Goal: Browse casually: Explore the website without a specific task or goal

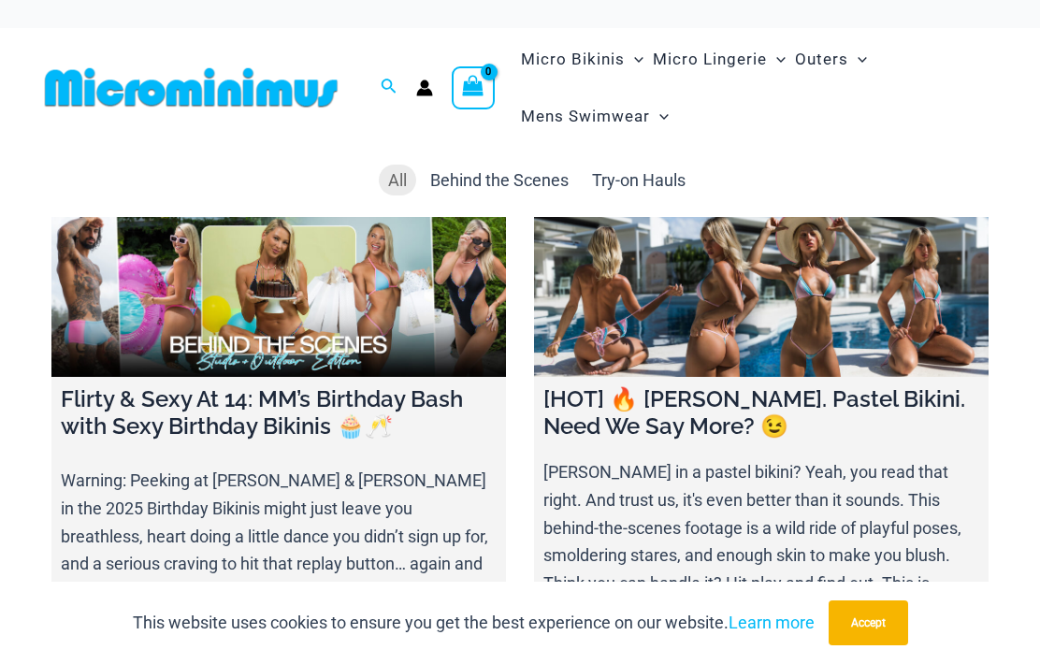
click at [864, 622] on button "Accept" at bounding box center [869, 623] width 80 height 45
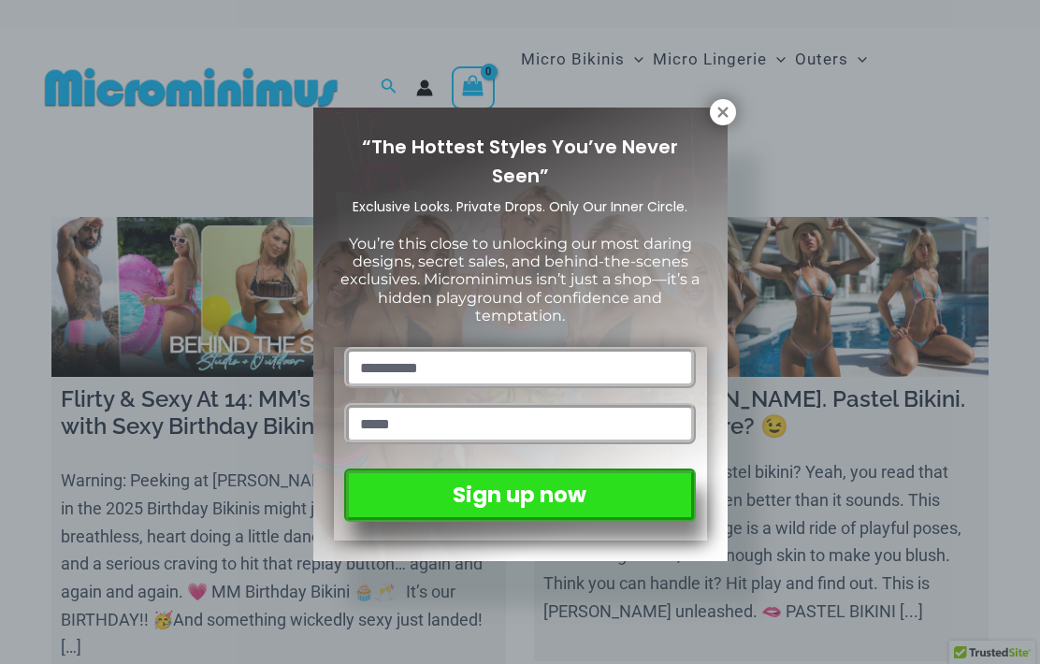
click at [720, 109] on icon at bounding box center [723, 112] width 10 height 10
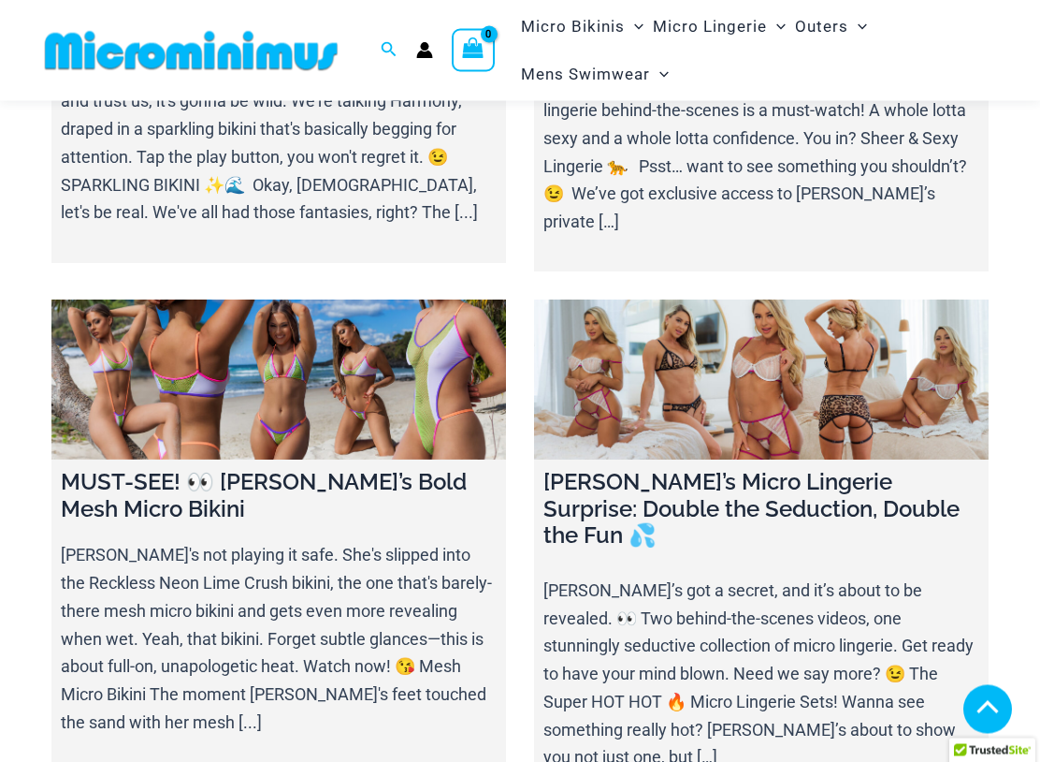
scroll to position [889, 0]
click at [831, 333] on link at bounding box center [761, 378] width 455 height 159
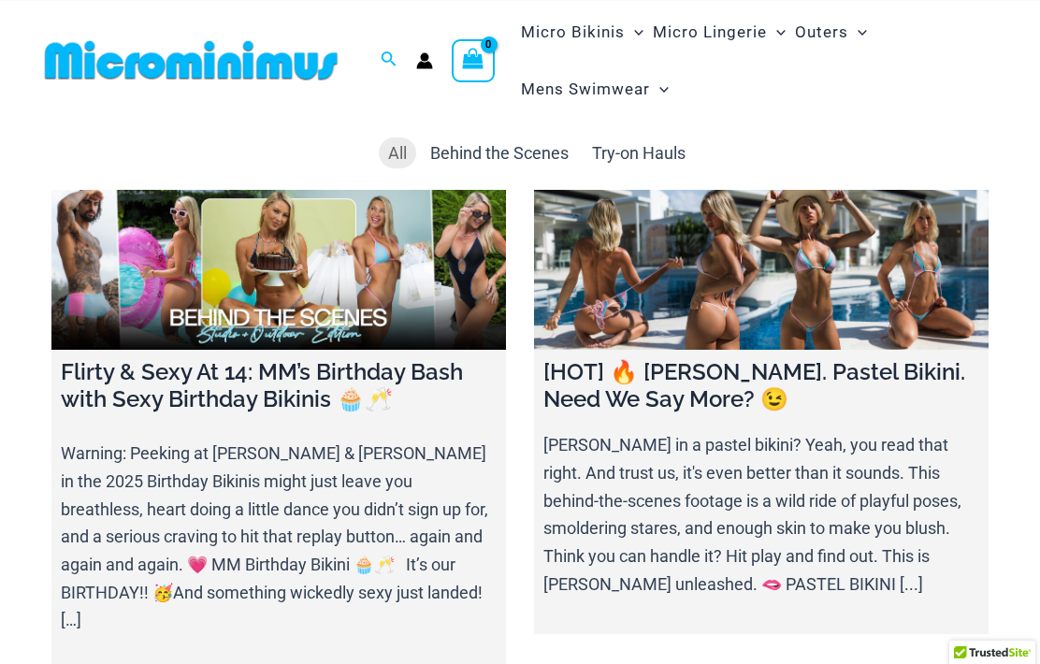
scroll to position [27, 0]
click at [819, 275] on link at bounding box center [761, 269] width 455 height 159
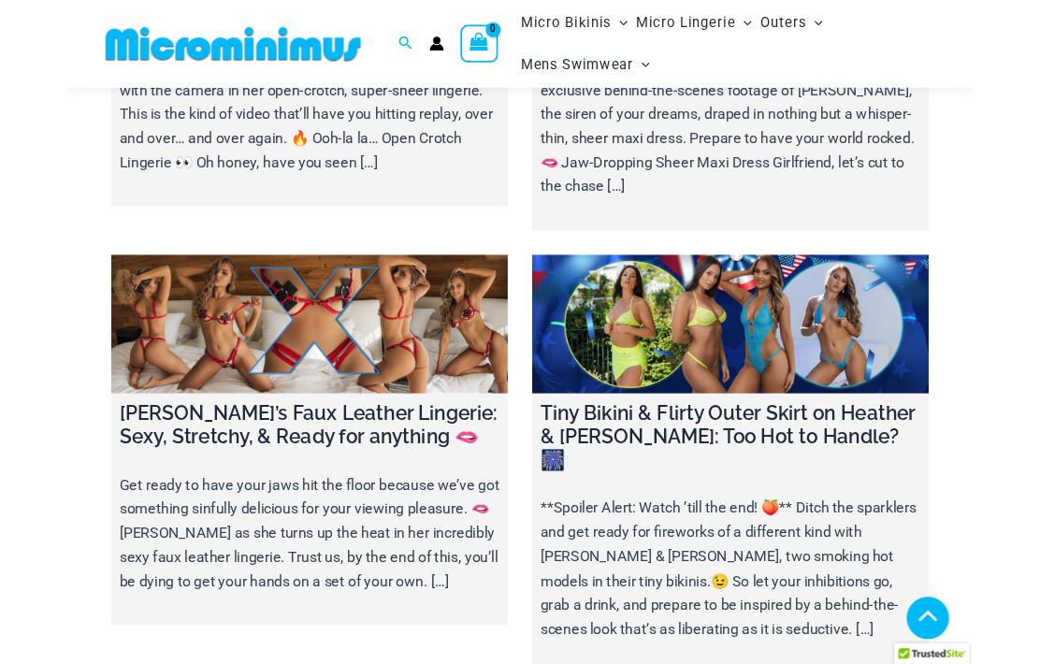
scroll to position [2422, 0]
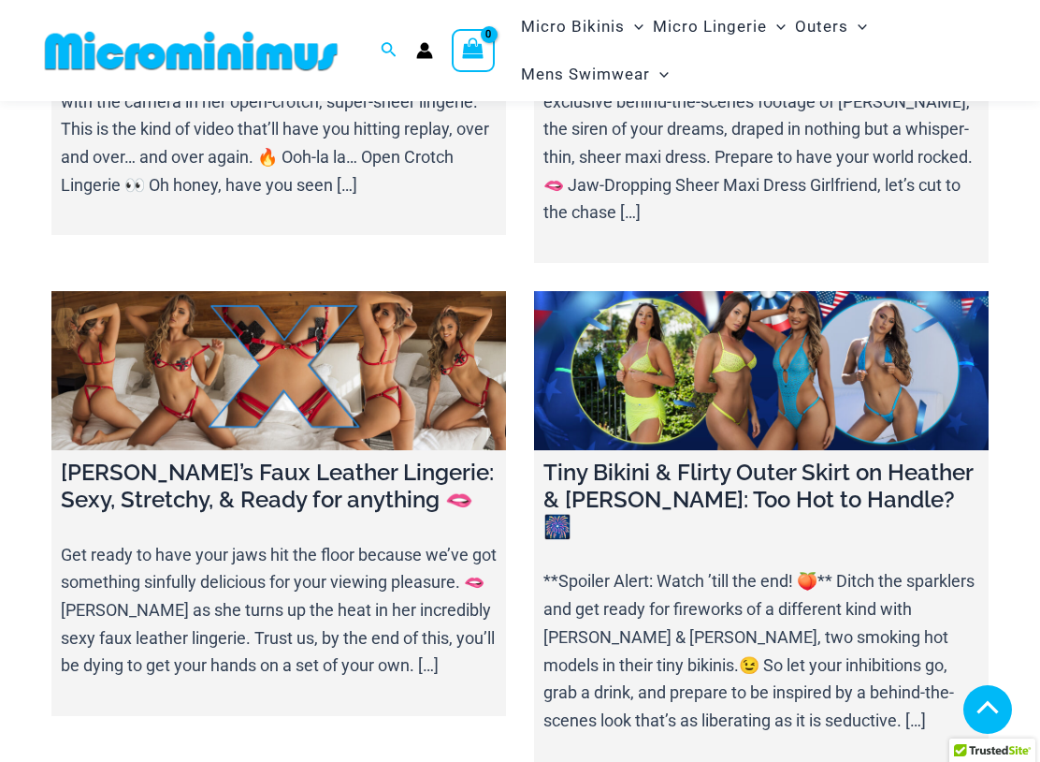
click at [168, 291] on link at bounding box center [278, 370] width 455 height 159
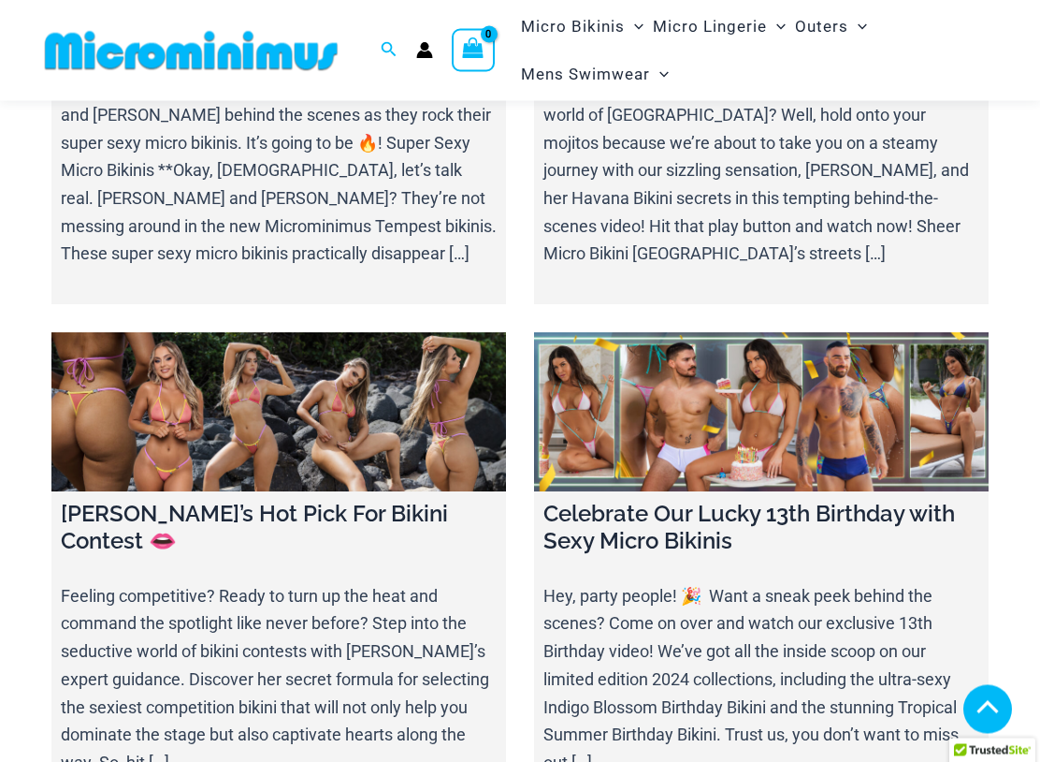
scroll to position [4949, 0]
click at [142, 332] on link at bounding box center [278, 411] width 455 height 159
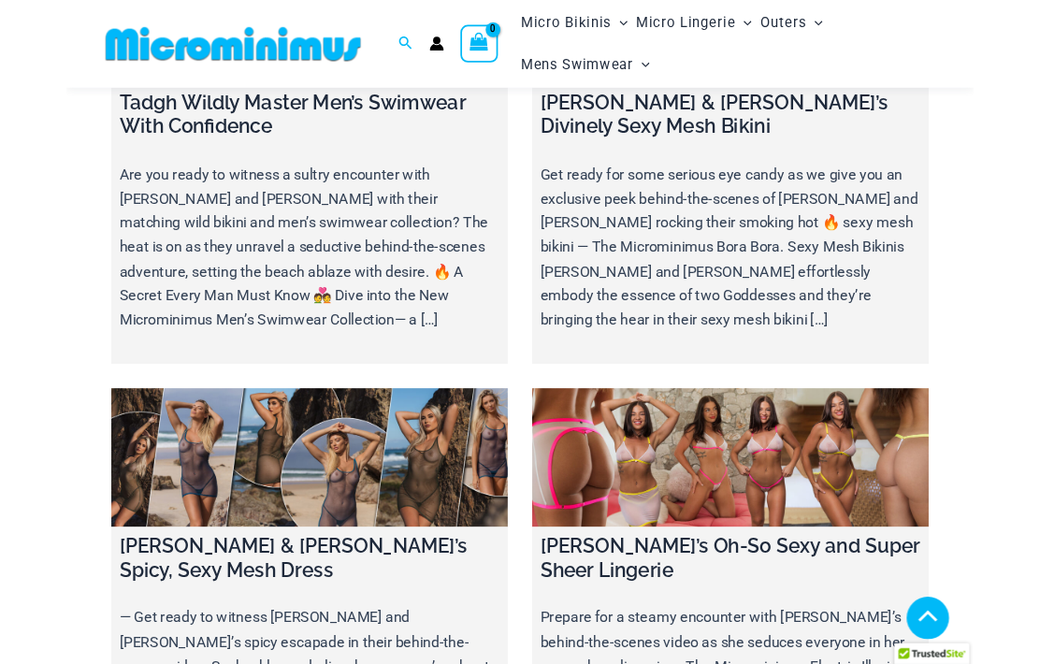
scroll to position [7886, 0]
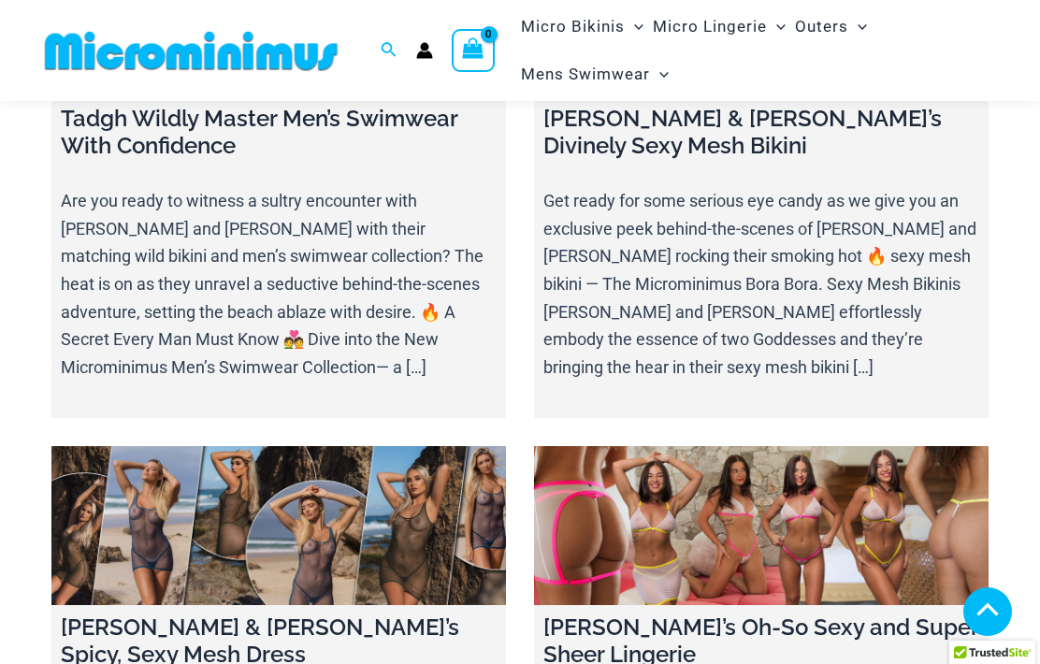
click at [849, 446] on link at bounding box center [761, 525] width 455 height 159
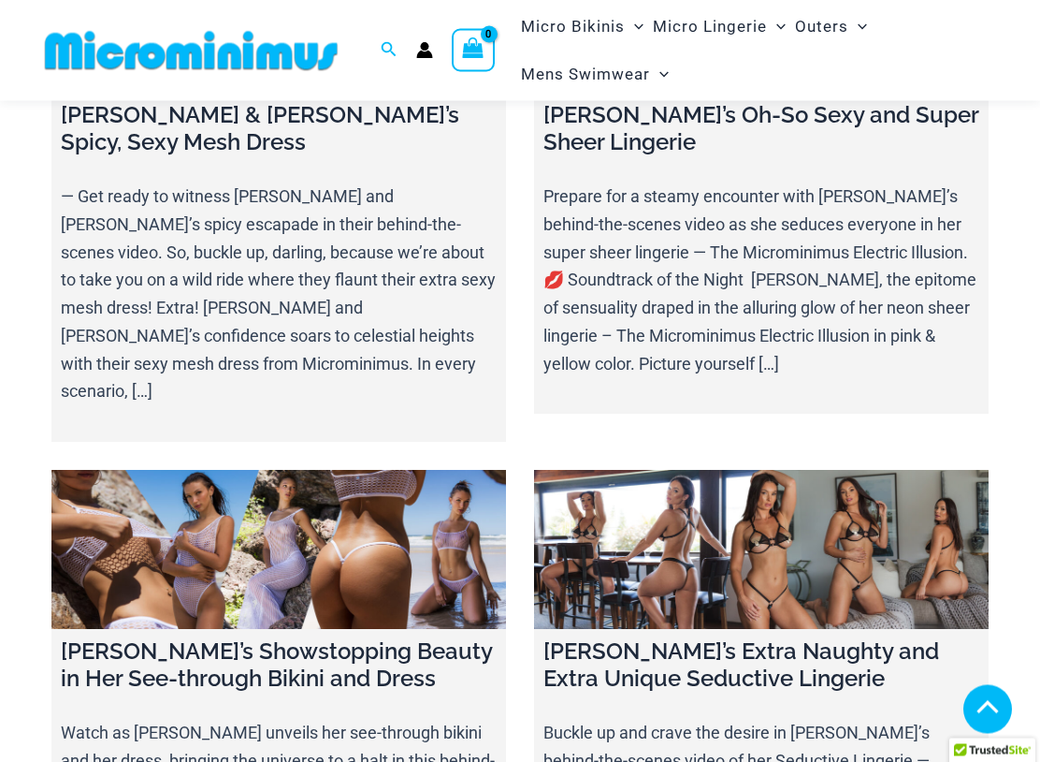
scroll to position [8399, 0]
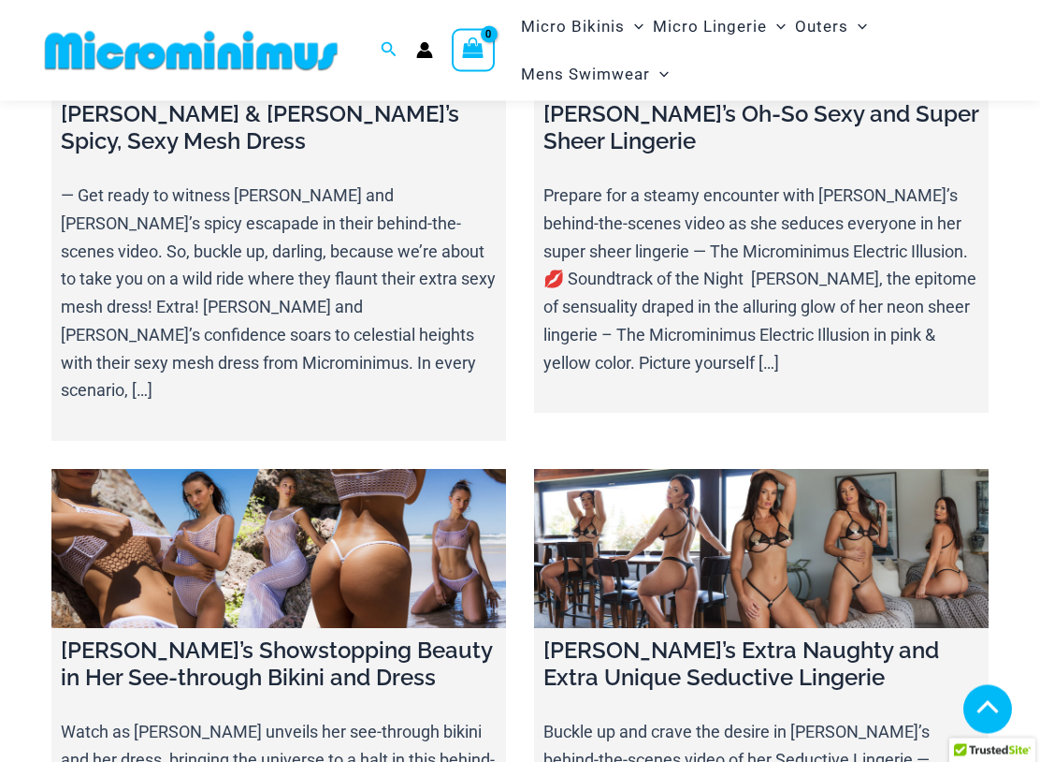
click at [809, 638] on h4 "Heather’s Extra Naughty and Extra Unique Seductive Lingerie" at bounding box center [762, 665] width 436 height 54
click at [742, 470] on link at bounding box center [761, 549] width 455 height 159
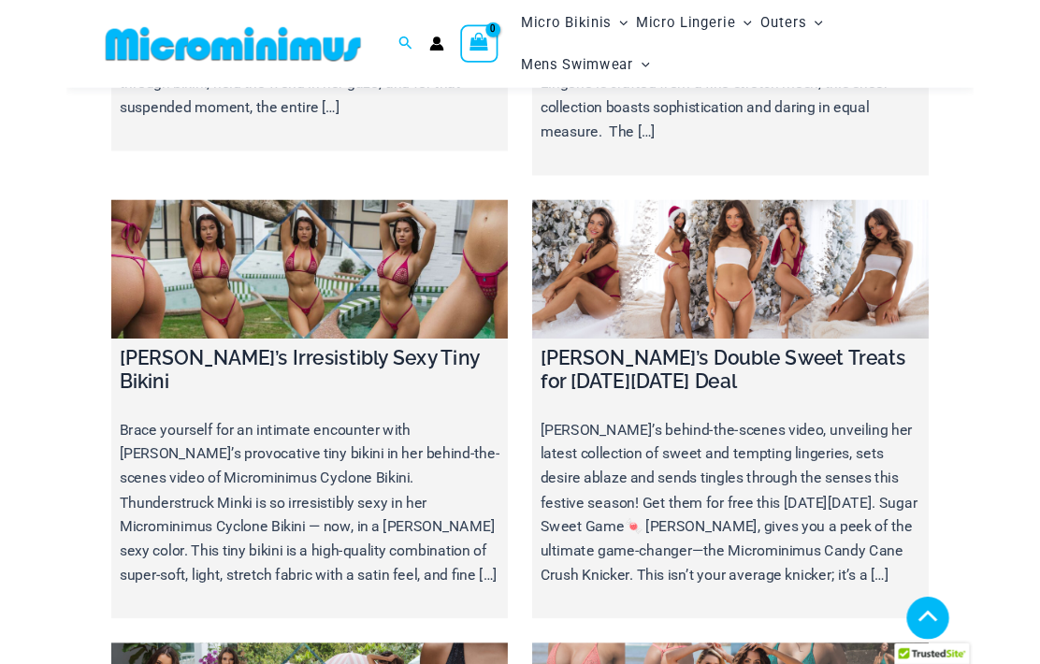
scroll to position [9176, 0]
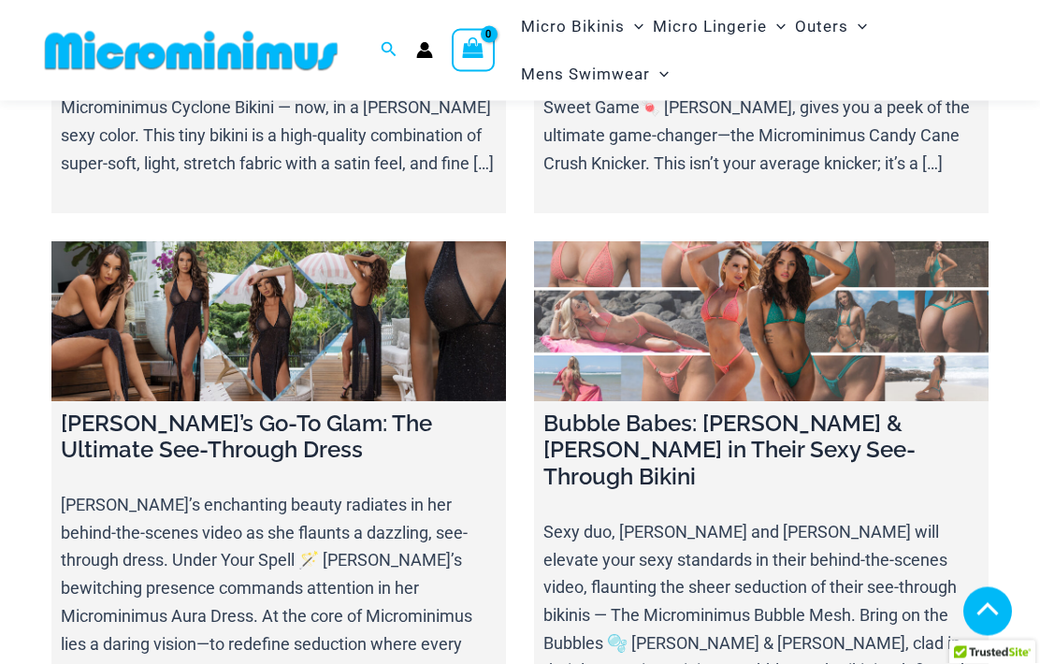
scroll to position [9659, 0]
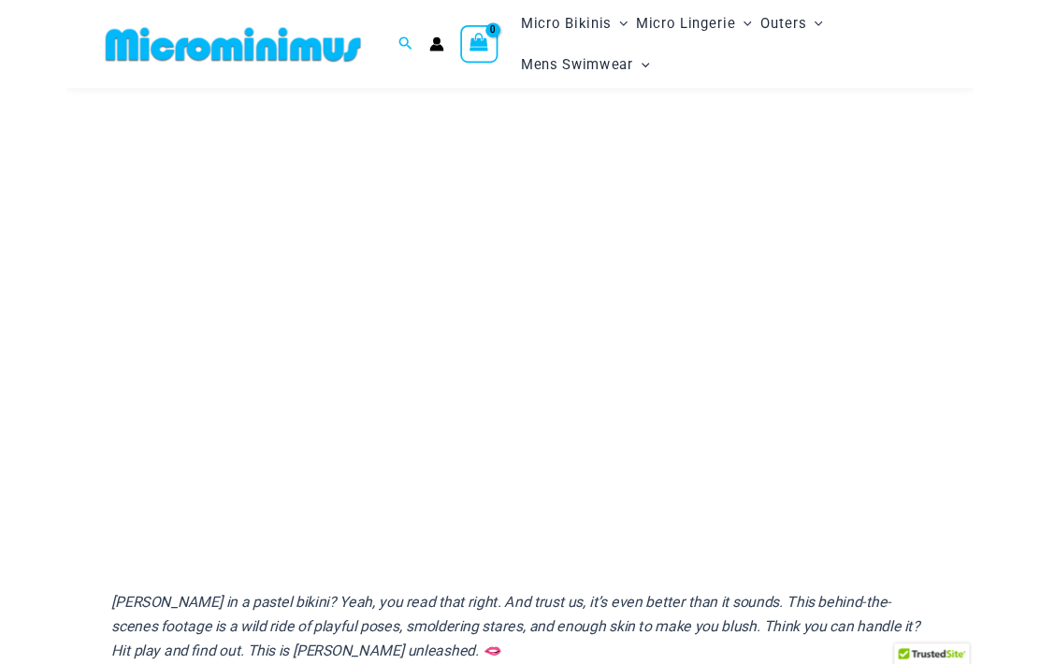
scroll to position [175, 0]
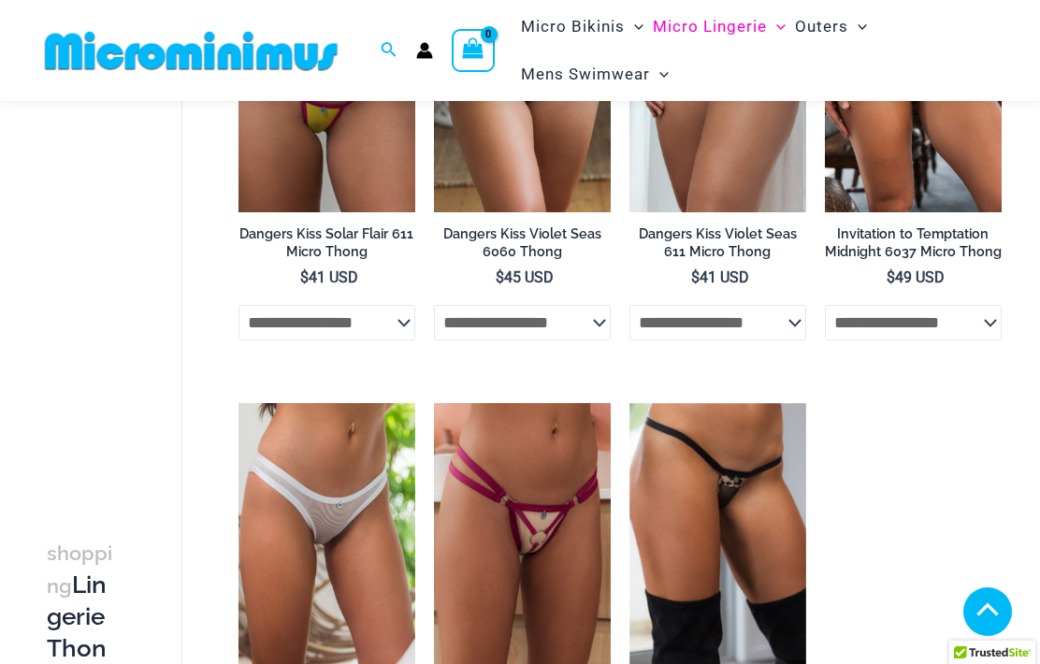
scroll to position [1209, 0]
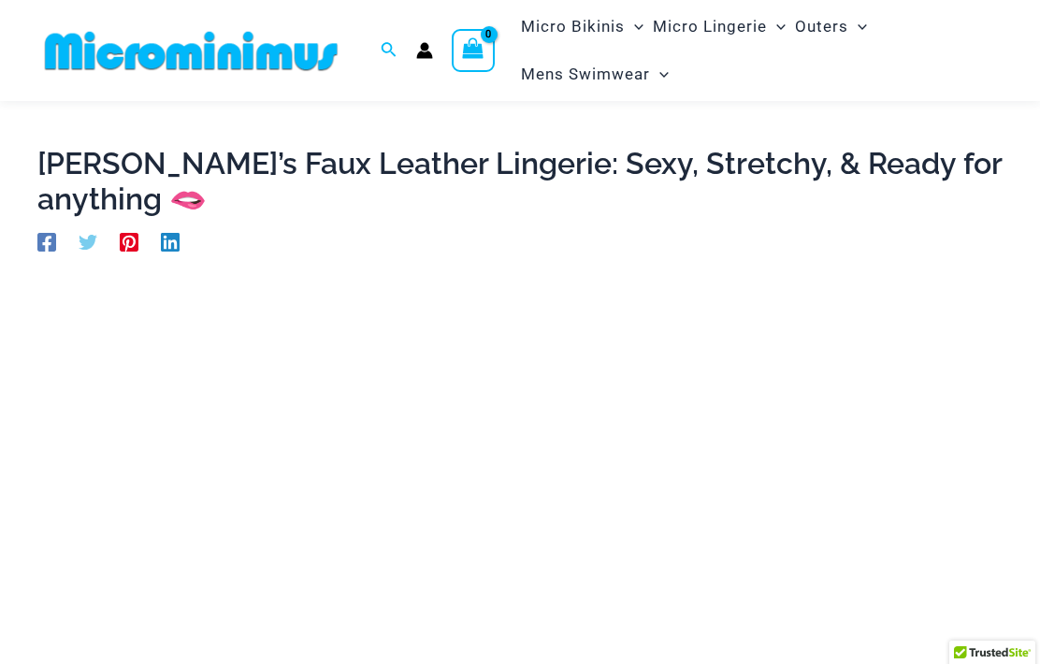
scroll to position [9, 0]
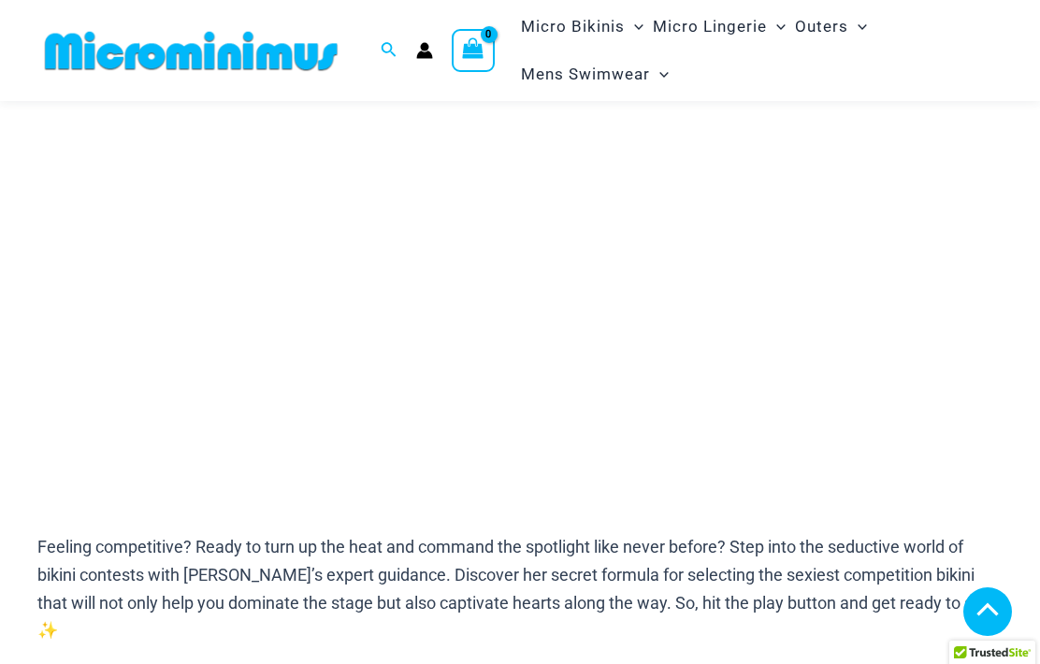
scroll to position [284, 0]
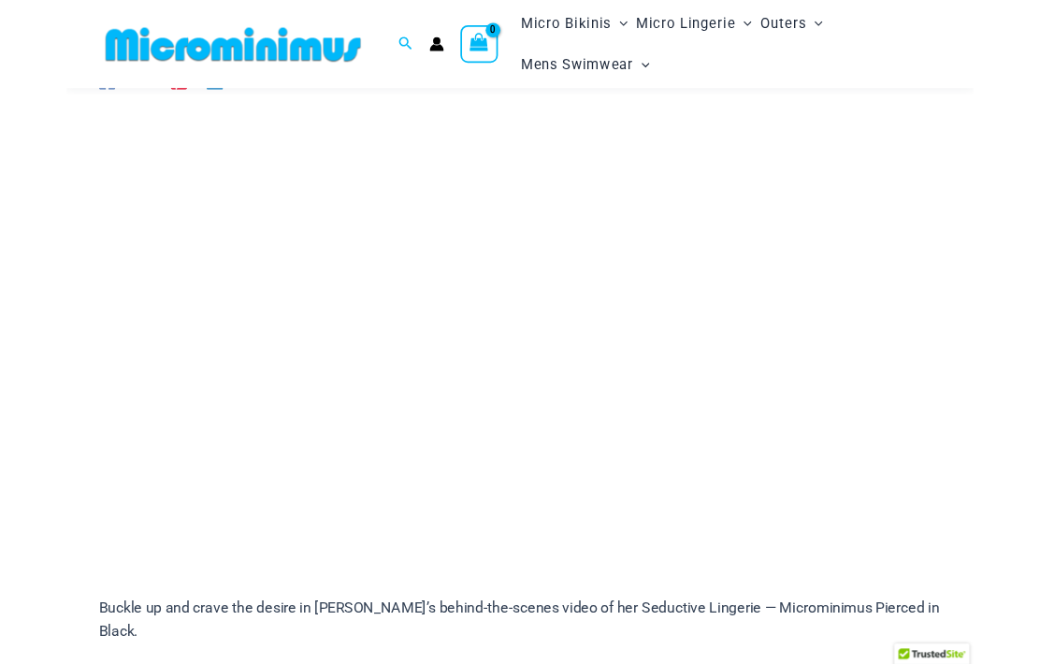
scroll to position [187, 0]
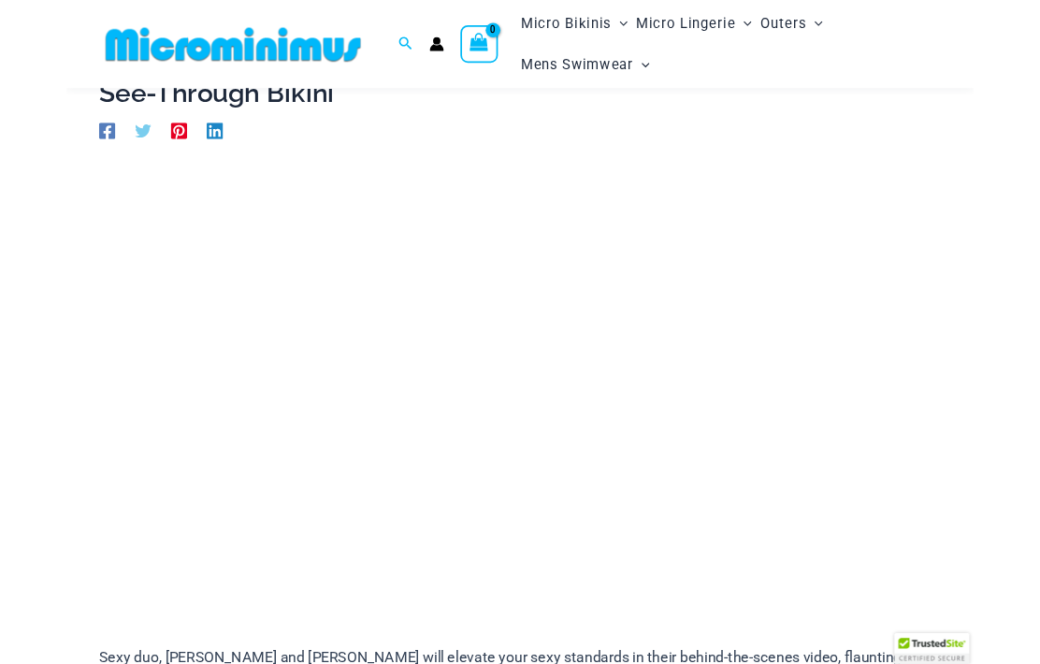
scroll to position [141, 0]
